Goal: Information Seeking & Learning: Learn about a topic

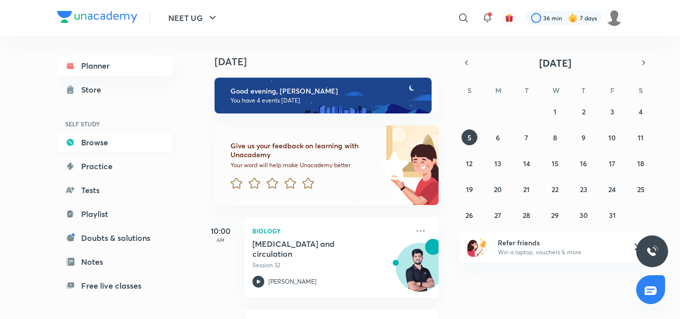
click at [97, 138] on link "Browse" at bounding box center [114, 142] width 115 height 20
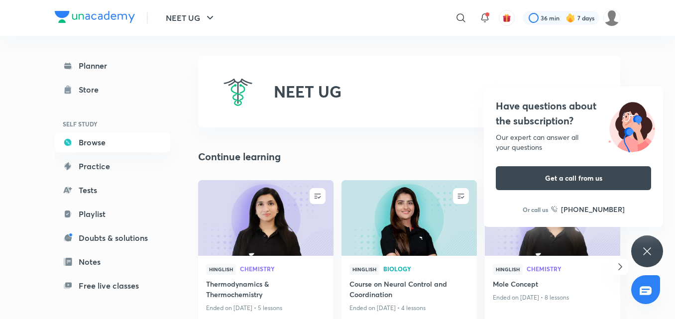
click at [267, 233] on img at bounding box center [266, 217] width 138 height 77
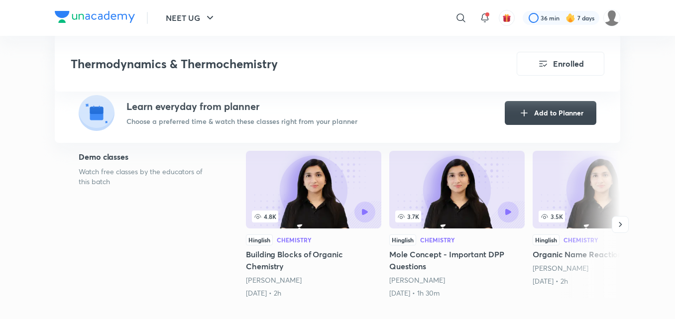
scroll to position [233, 0]
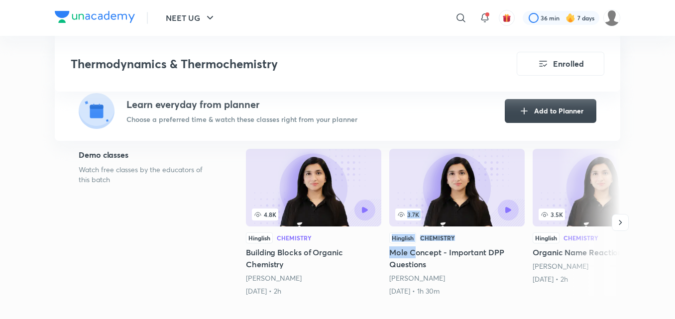
drag, startPoint x: 387, startPoint y: 214, endPoint x: 415, endPoint y: 245, distance: 41.9
click at [415, 245] on div "4.8K Hinglish Chemistry Building Blocks of Organic Chemistry [PERSON_NAME] [DAT…" at bounding box center [433, 222] width 374 height 147
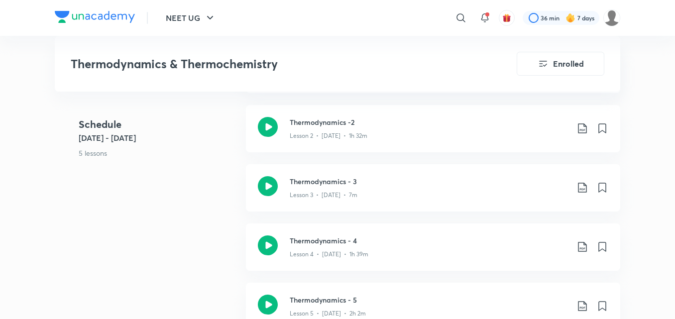
scroll to position [651, 0]
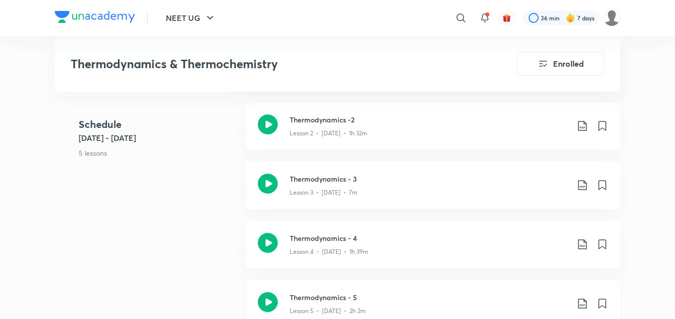
click at [273, 297] on icon at bounding box center [268, 302] width 20 height 20
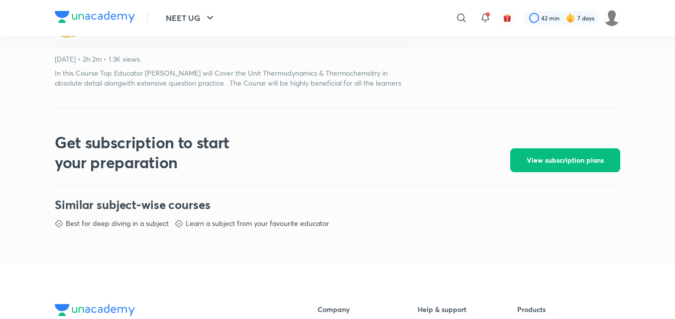
scroll to position [203, 0]
